Goal: Obtain resource: Obtain resource

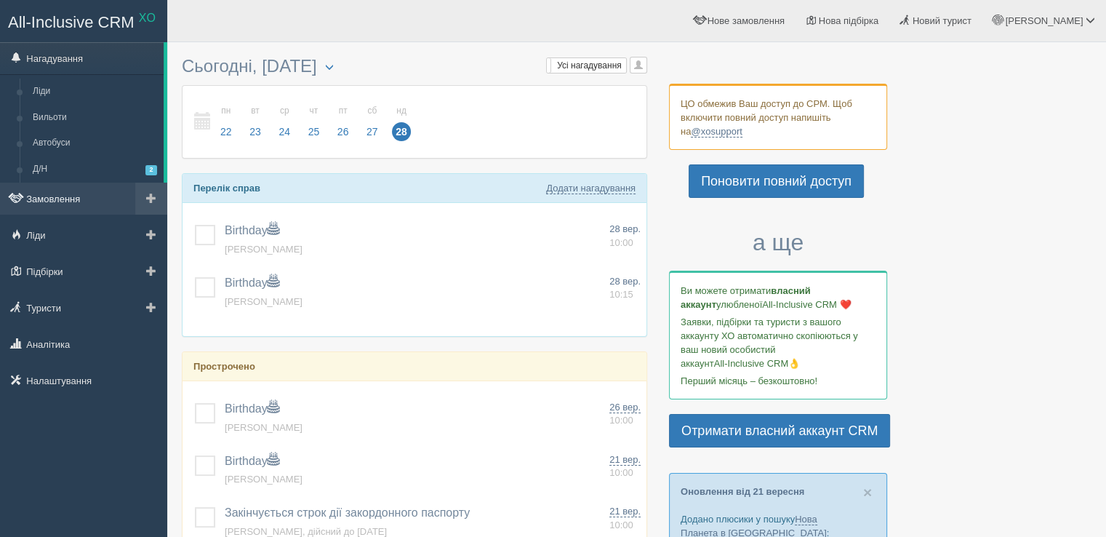
click at [66, 195] on link "Замовлення" at bounding box center [83, 198] width 167 height 32
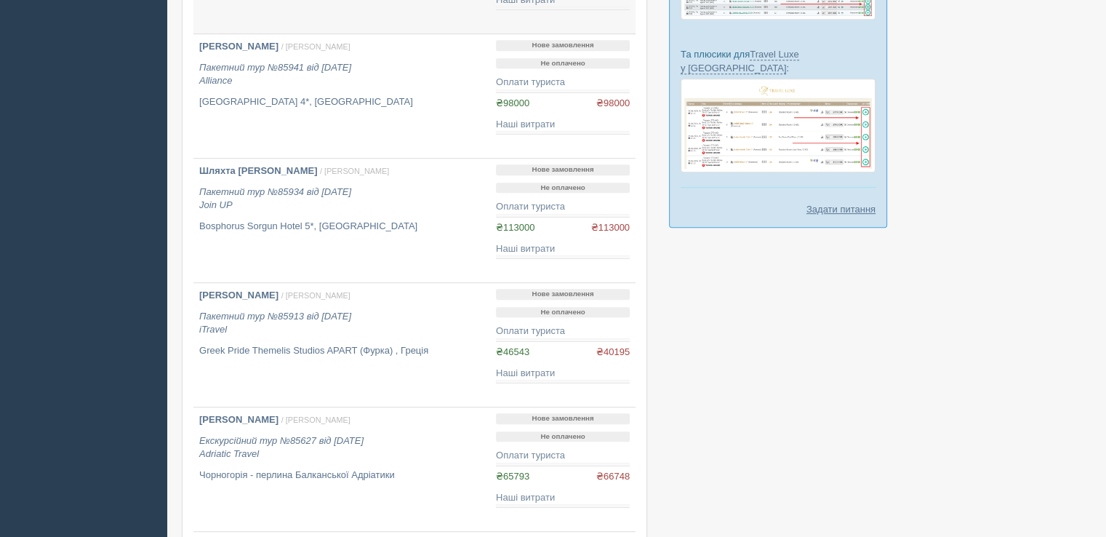
scroll to position [945, 0]
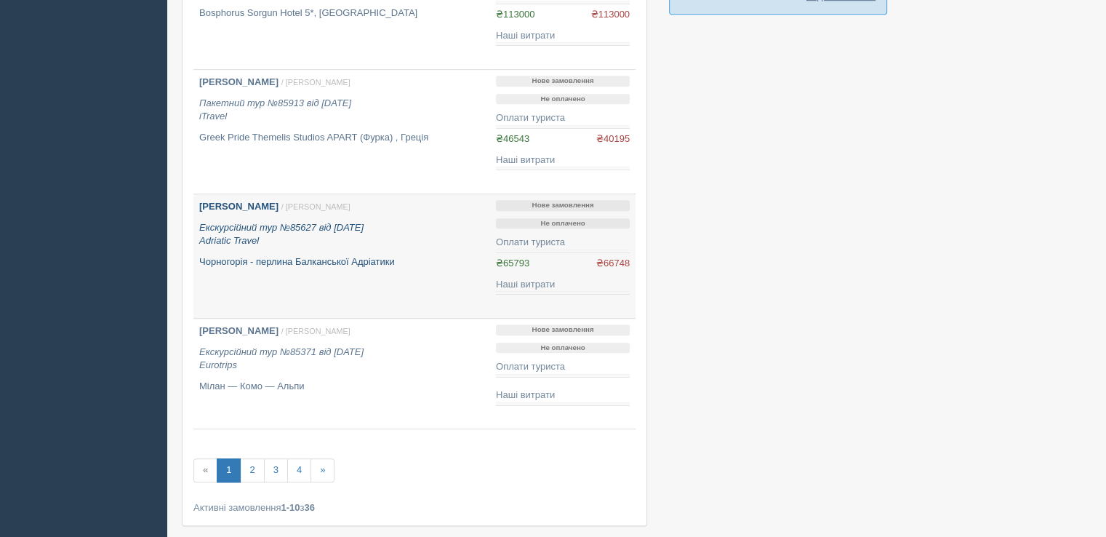
click at [350, 222] on icon "Екскурсійний тур №85627 від 13.06.2025 Adriatic Travel" at bounding box center [281, 234] width 164 height 25
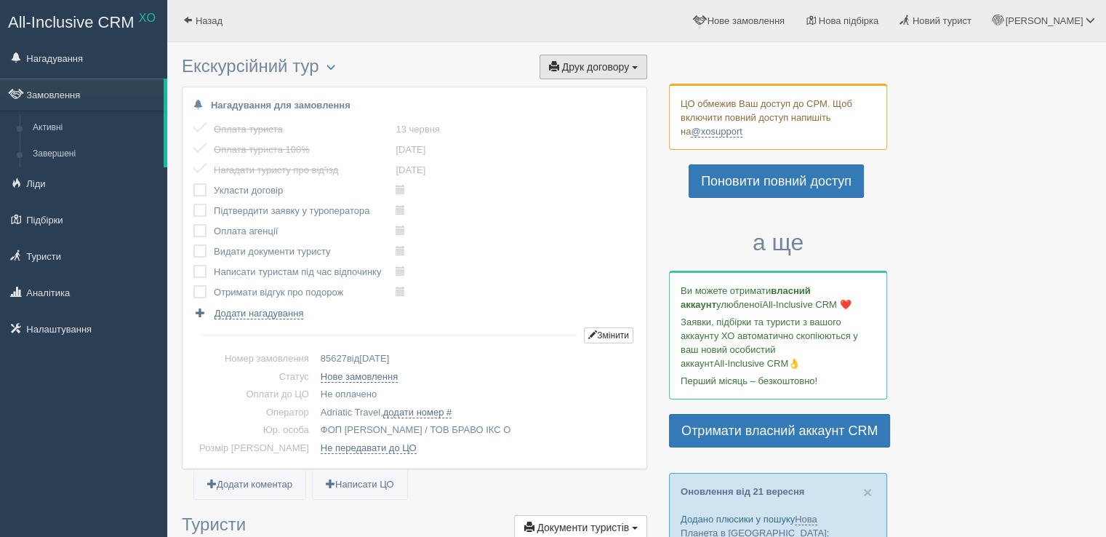
click at [579, 65] on span "Друк договору" at bounding box center [595, 67] width 67 height 12
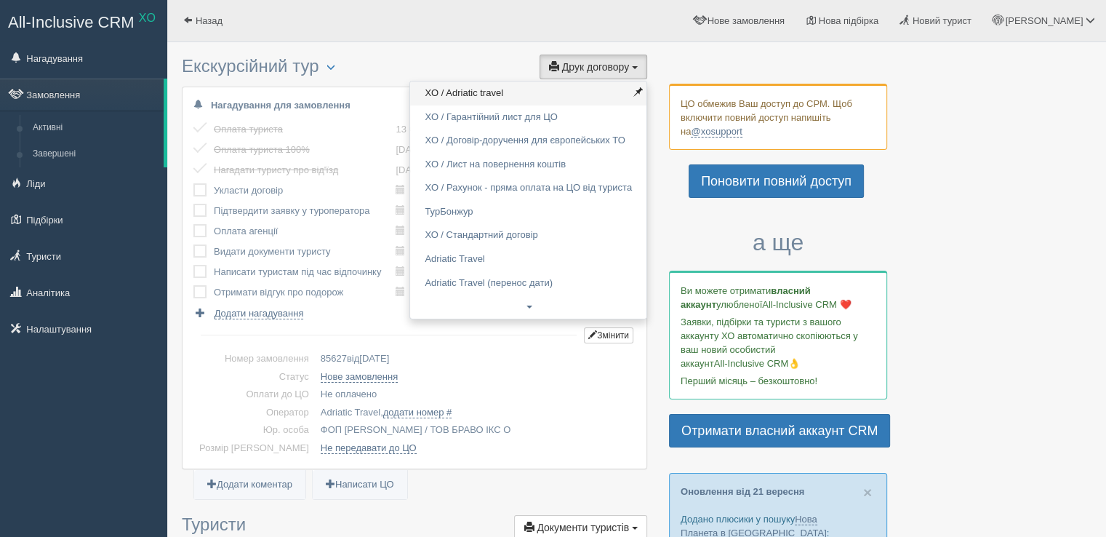
click at [579, 89] on link "XO / Adriatic travel" at bounding box center [528, 93] width 236 height 24
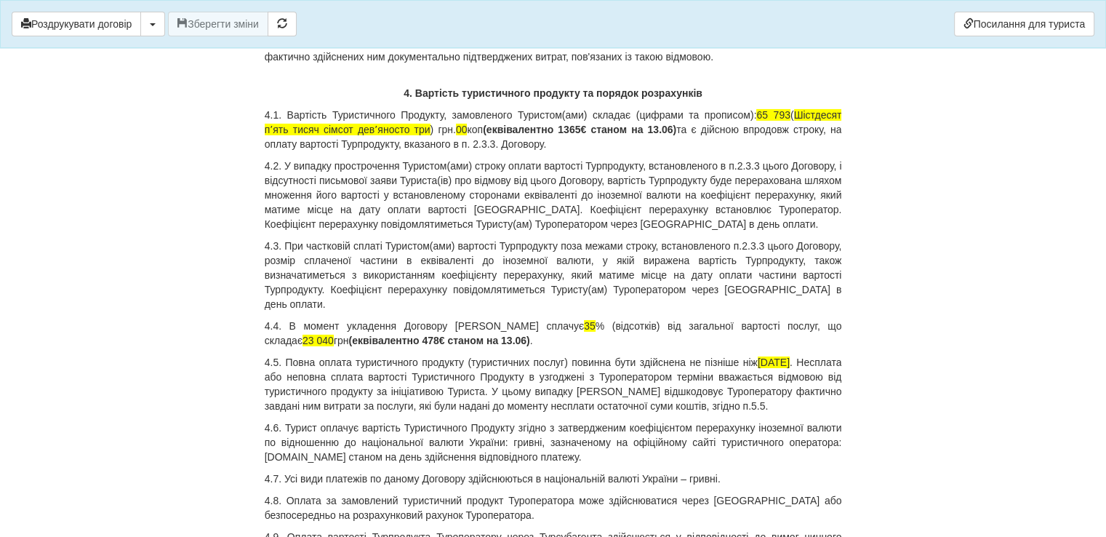
scroll to position [4799, 0]
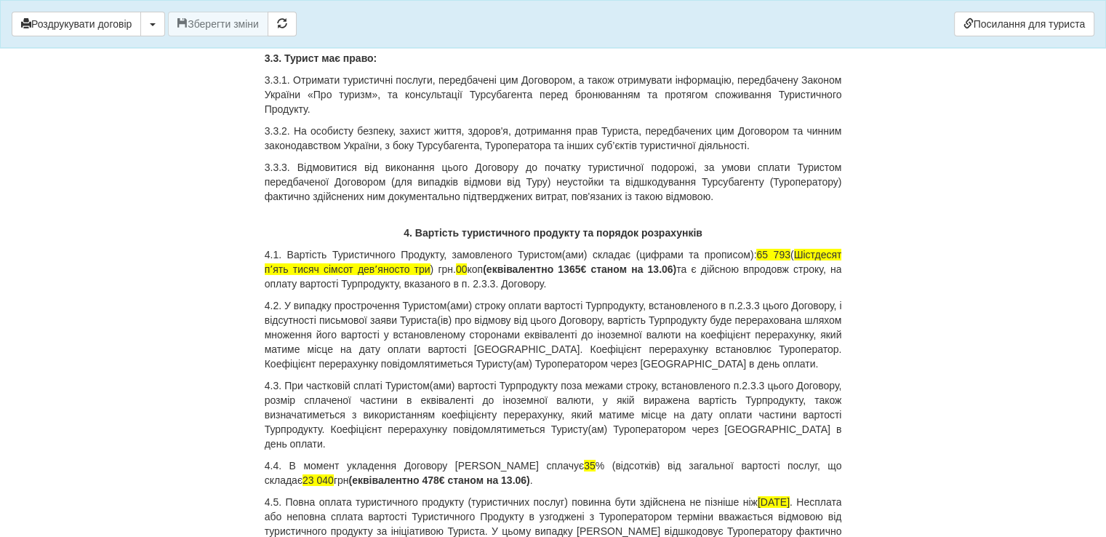
drag, startPoint x: 682, startPoint y: 315, endPoint x: 286, endPoint y: 299, distance: 395.8
click at [286, 291] on p "4.1. Вартість Туристичного Продукту, замовленого Туристом(ами) складає (цифрами…" at bounding box center [553, 269] width 577 height 44
copy p "Вартість Туристичного Продукту, замовленого Туристом(ами) складає (цифрами та п…"
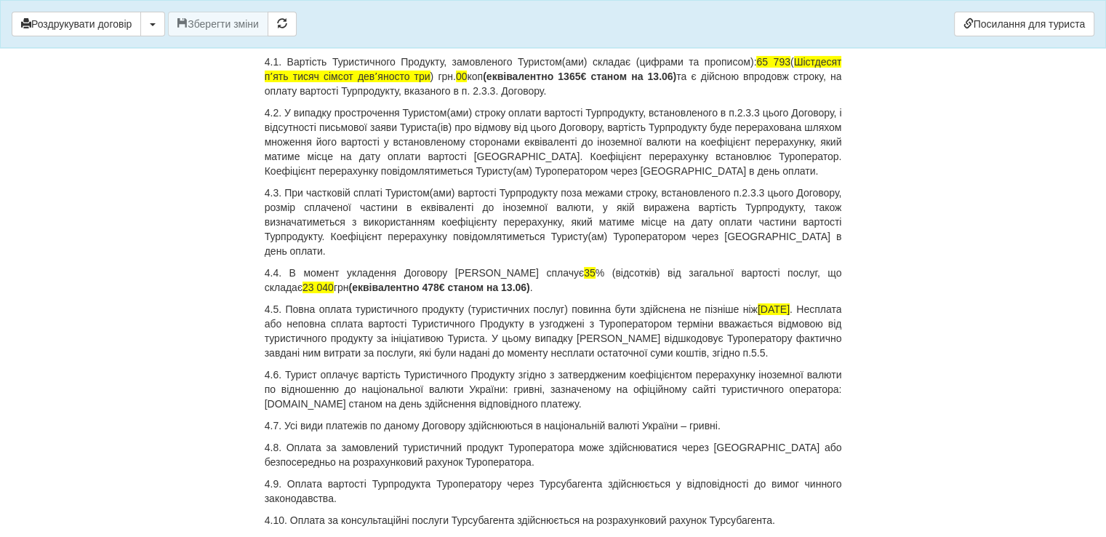
scroll to position [5017, 0]
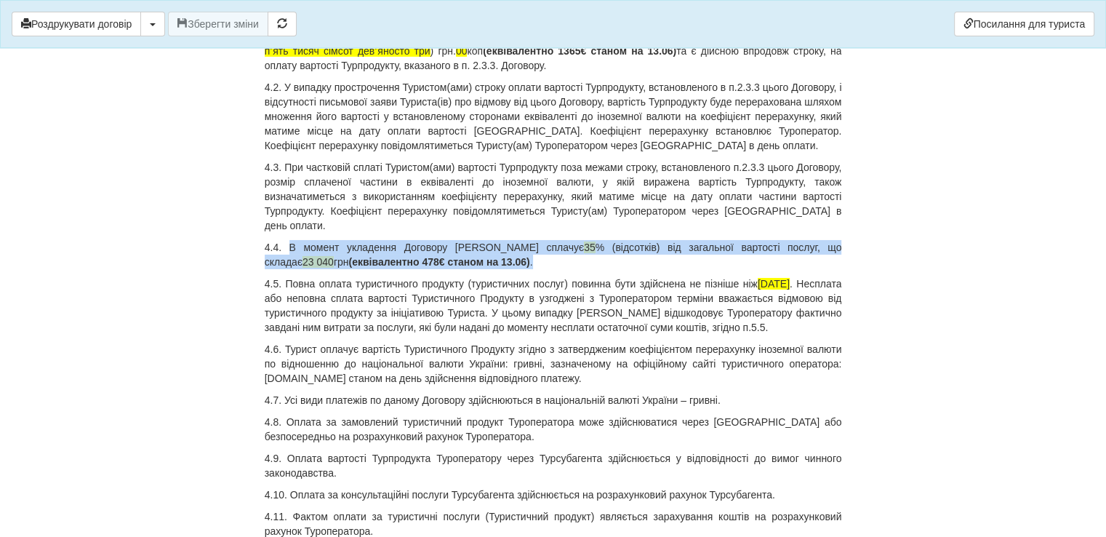
drag, startPoint x: 528, startPoint y: 293, endPoint x: 288, endPoint y: 273, distance: 240.7
click at [288, 269] on p "4.4. В момент укладення Договору Турист сплачує 35 % (відсотків) від загальної …" at bounding box center [553, 254] width 577 height 29
copy p "В момент укладення Договору Турист сплачує 35 % (відсотків) від загальної варто…"
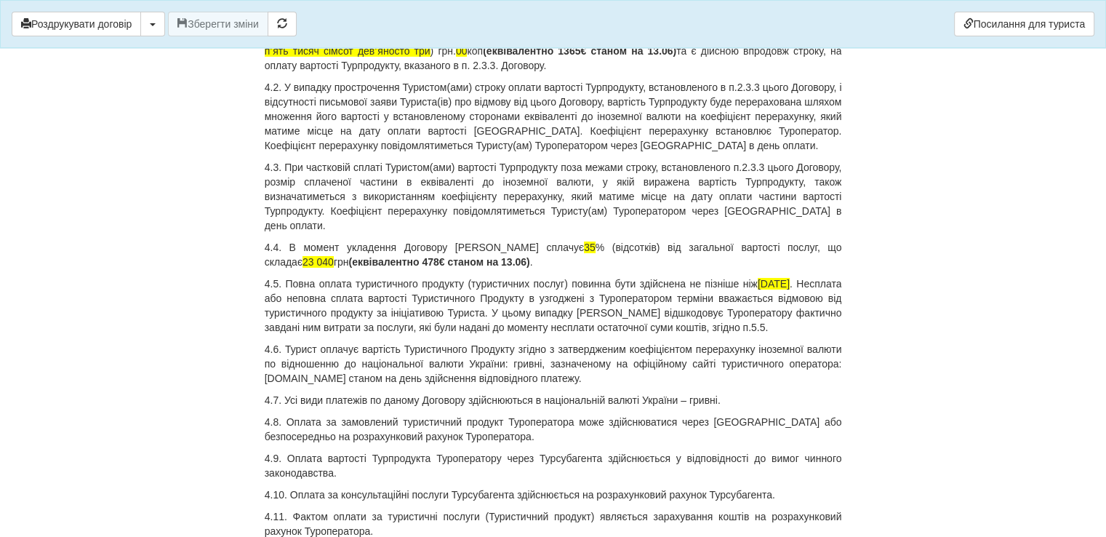
drag, startPoint x: 845, startPoint y: 311, endPoint x: 284, endPoint y: 308, distance: 560.6
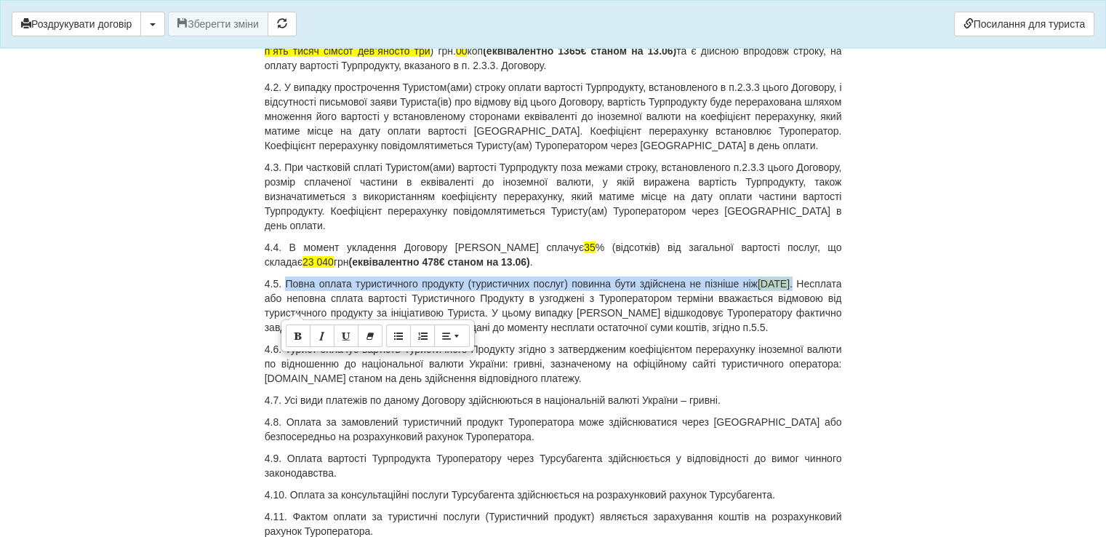
drag, startPoint x: 297, startPoint y: 310, endPoint x: 869, endPoint y: 318, distance: 572.3
copy p "Повна оплата туристичного продукту (туристичних послуг) повинна бути здійснена …"
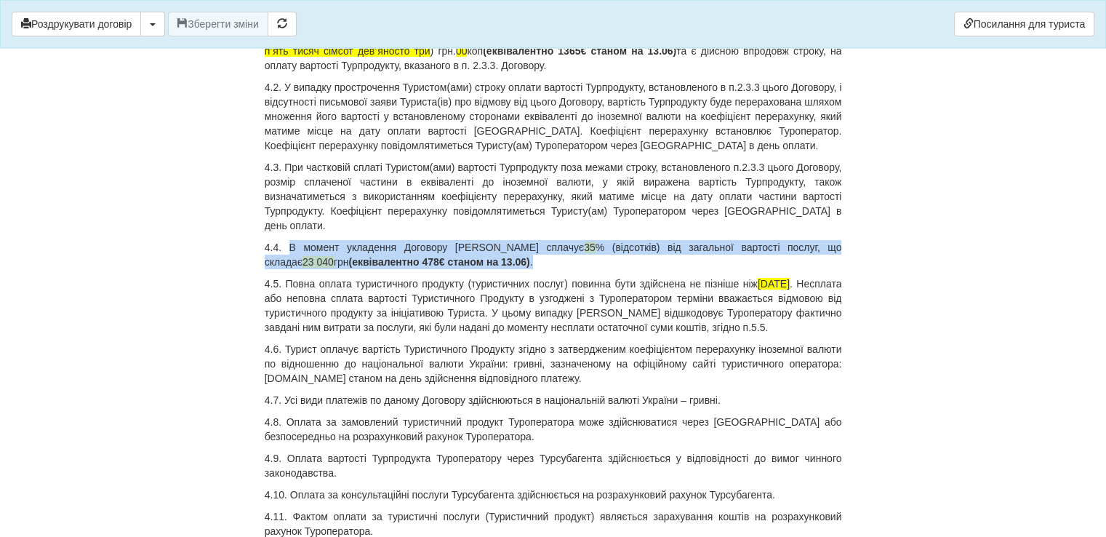
drag, startPoint x: 523, startPoint y: 288, endPoint x: 286, endPoint y: 283, distance: 236.4
click at [286, 269] on p "4.4. В момент укладення Договору Турист сплачує 35 % (відсотків) від загальної …" at bounding box center [553, 254] width 577 height 29
copy p "В момент укладення Договору Турист сплачує 35 % (відсотків) від загальної варто…"
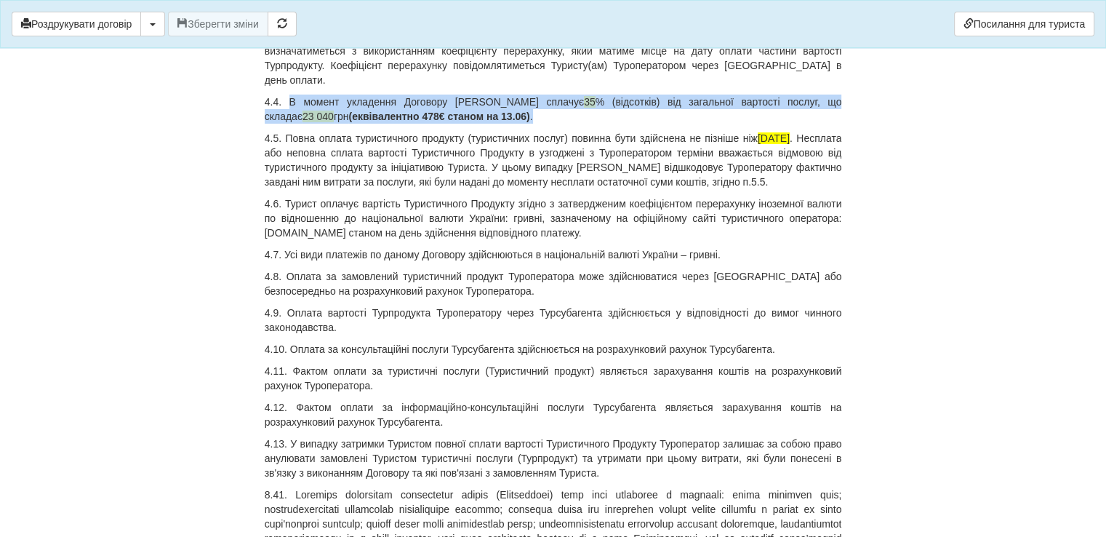
scroll to position [5089, 0]
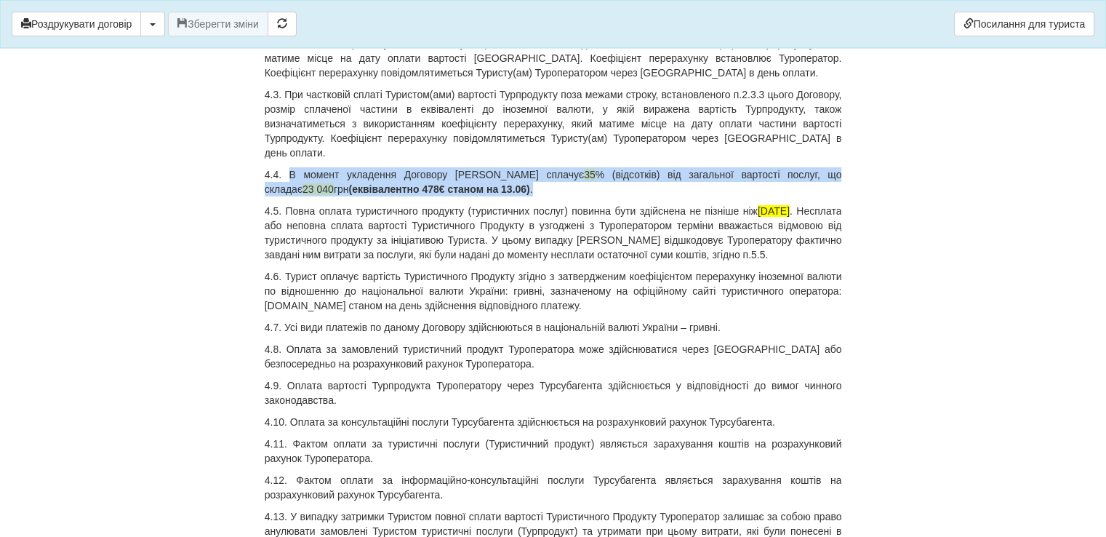
drag, startPoint x: 643, startPoint y: 339, endPoint x: 285, endPoint y: 304, distance: 359.4
click at [285, 304] on p "4.6. Турист оплачує вартість Туристичного Продукту згідно з затвердженим коефіц…" at bounding box center [553, 291] width 577 height 44
copy p "Турист оплачує вартість Туристичного Продукту згідно з затвердженим коефіцієнто…"
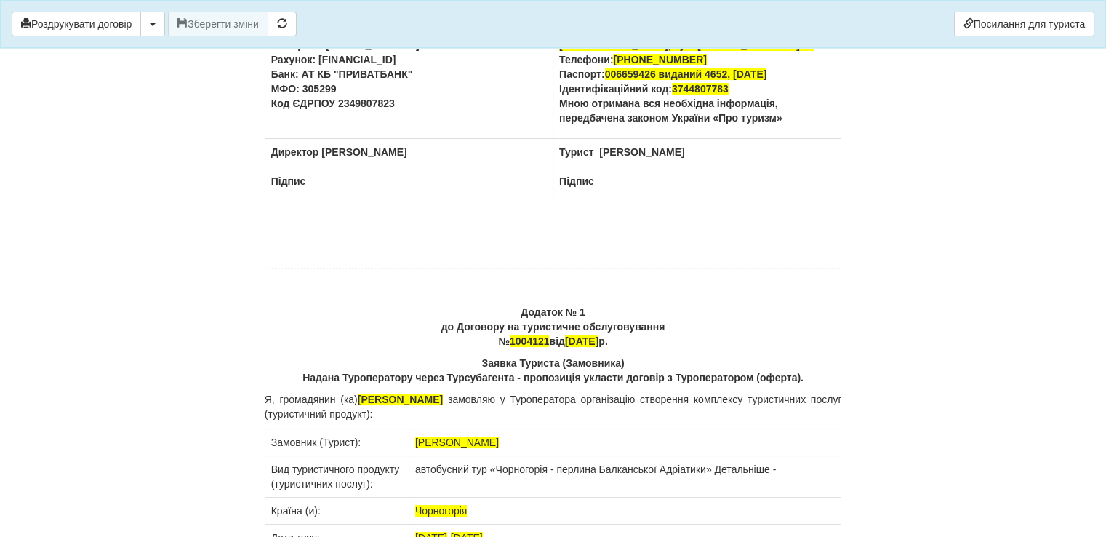
scroll to position [10961, 0]
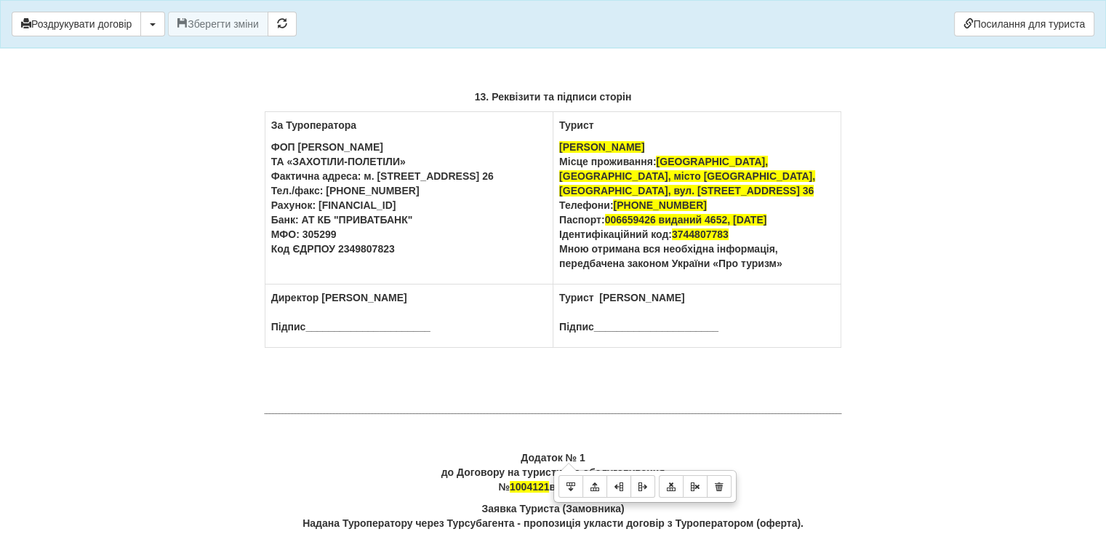
drag, startPoint x: 750, startPoint y: 452, endPoint x: 245, endPoint y: 230, distance: 551.5
copy div "За Туроператора ФОП Монастирецька Наталія Володимирівна ТА «ЗАХОТІЛИ-ПОЛЕТІЛИ» …"
click at [440, 256] on p "ФОП Монастирецька Наталія Володимирівна ТА «ЗАХОТІЛИ-ПОЛЕТІЛИ» Фактична адреса:…" at bounding box center [409, 198] width 276 height 116
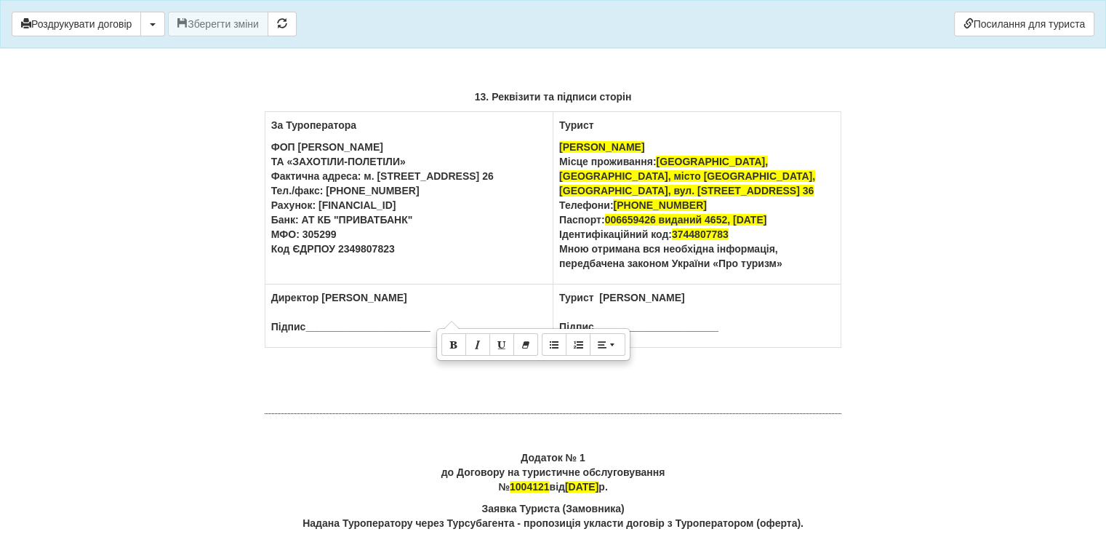
drag, startPoint x: 401, startPoint y: 376, endPoint x: 268, endPoint y: 265, distance: 173.5
click at [268, 265] on td "За Туроператора ФОП Монастирецька Наталія Володимирівна ТА «ЗАХОТІЛИ-ПОЛЕТІЛИ» …" at bounding box center [409, 198] width 288 height 172
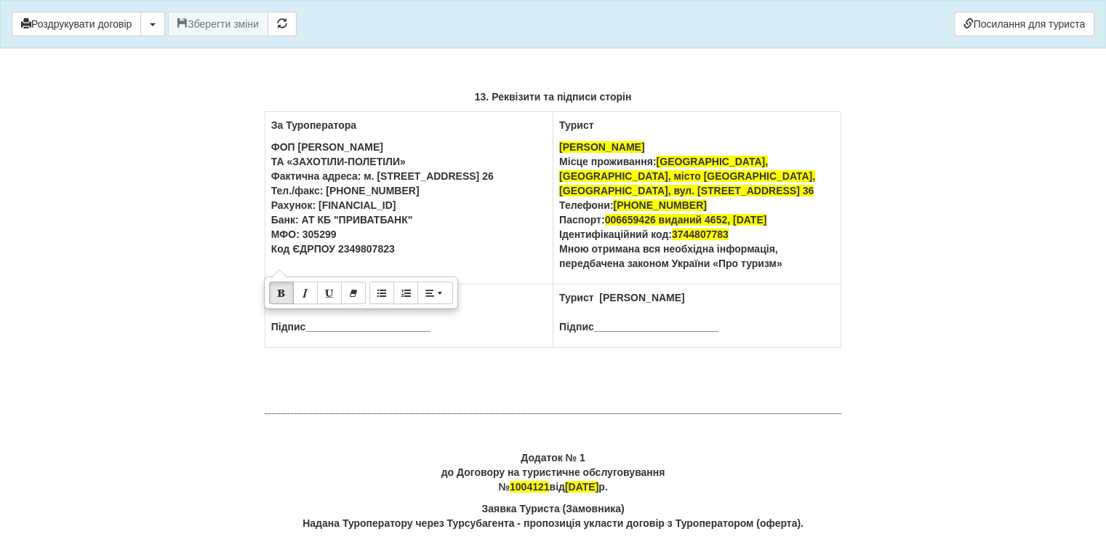
copy b "ФОП Монастирецька Наталія Володимирівна ТА «ЗАХОТІЛИ-ПОЛЕТІЛИ» Фактична адреса:…"
drag, startPoint x: 750, startPoint y: 444, endPoint x: 209, endPoint y: 278, distance: 566.5
copy div "За Туроператора ФОП Монастирецька Наталія Володимирівна ТА «ЗАХОТІЛИ-ПОЛЕТІЛИ» …"
